Goal: Task Accomplishment & Management: Manage account settings

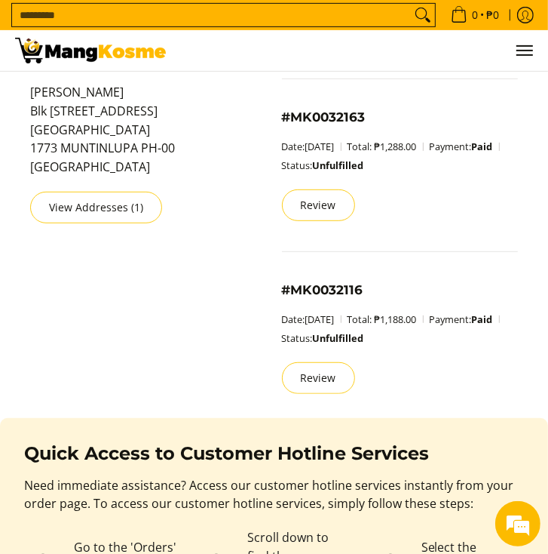
scroll to position [320, 0]
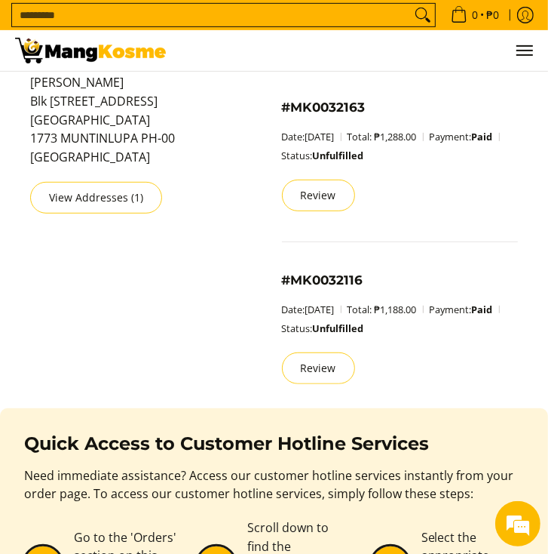
scroll to position [293, 0]
